Goal: Information Seeking & Learning: Learn about a topic

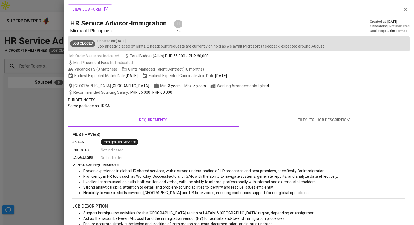
click at [41, 46] on div at bounding box center [207, 112] width 414 height 225
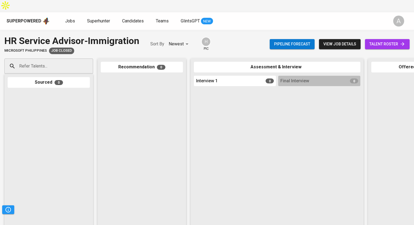
click at [32, 18] on div "Superpowered" at bounding box center [24, 21] width 35 height 6
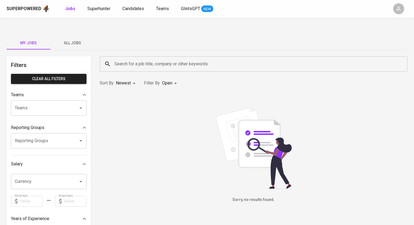
click at [68, 40] on span "All Jobs" at bounding box center [72, 43] width 37 height 7
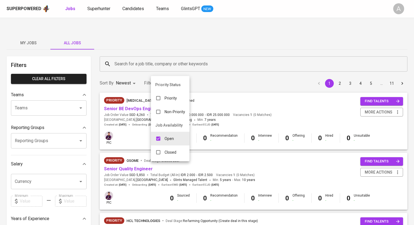
click at [199, 75] on div at bounding box center [207, 112] width 414 height 225
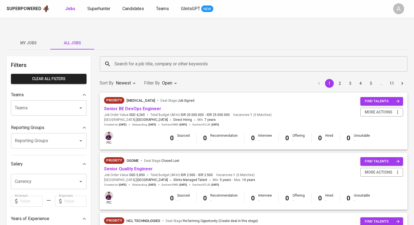
click at [126, 59] on input "Search for a job title, company or other keywords" at bounding box center [255, 64] width 284 height 10
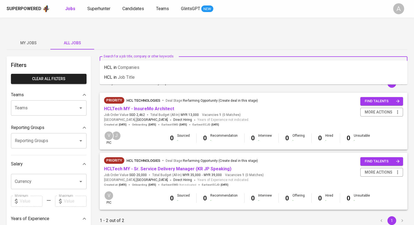
click at [166, 59] on input "HCL" at bounding box center [255, 64] width 284 height 10
type input "H"
